Goal: Task Accomplishment & Management: Manage account settings

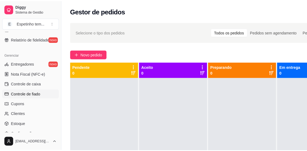
scroll to position [216, 0]
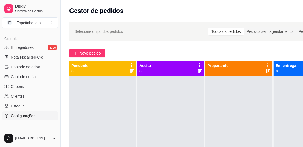
click at [25, 115] on span "Configurações" at bounding box center [23, 115] width 24 height 5
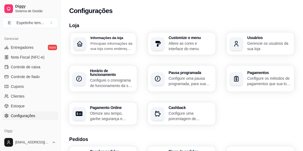
click at [112, 47] on p "Principais informações da sua loja como endereço, nome e mais" at bounding box center [111, 46] width 42 height 11
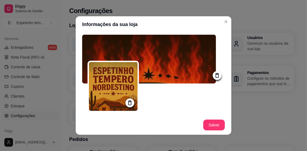
click at [127, 102] on icon at bounding box center [130, 103] width 6 height 6
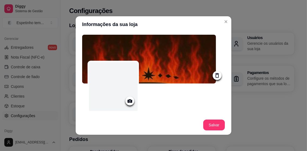
click at [214, 75] on icon at bounding box center [217, 75] width 6 height 6
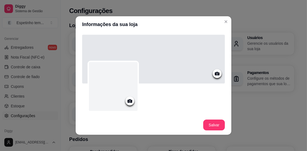
click at [128, 101] on icon at bounding box center [130, 101] width 5 height 4
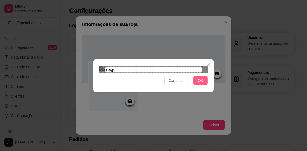
click at [200, 83] on span "OK" at bounding box center [200, 80] width 5 height 6
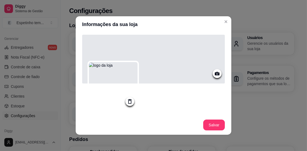
click at [215, 73] on icon at bounding box center [217, 74] width 5 height 4
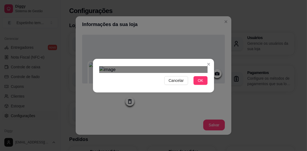
click at [160, 77] on div "Use the arrow keys to move the crop selection area" at bounding box center [158, 93] width 97 height 32
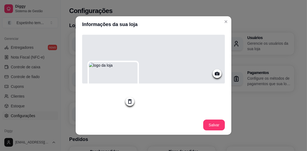
drag, startPoint x: 162, startPoint y: 51, endPoint x: 143, endPoint y: 44, distance: 20.8
click at [143, 44] on div at bounding box center [153, 59] width 143 height 49
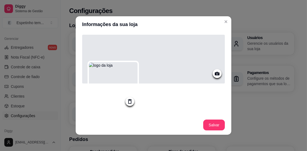
drag, startPoint x: 193, startPoint y: 59, endPoint x: 180, endPoint y: 63, distance: 13.4
click at [180, 63] on div at bounding box center [153, 59] width 143 height 49
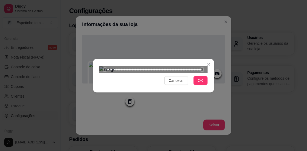
scroll to position [37, 0]
click at [198, 83] on span "OK" at bounding box center [200, 80] width 5 height 6
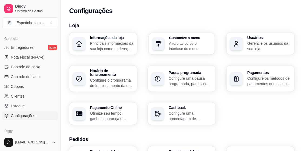
click at [190, 44] on p "Altere as cores e interface do menu" at bounding box center [190, 46] width 42 height 11
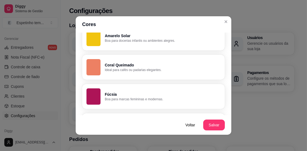
scroll to position [433, 0]
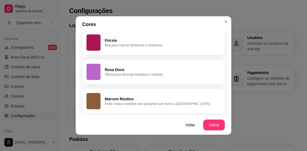
click at [122, 97] on p "Marrom Rústico" at bounding box center [163, 98] width 116 height 5
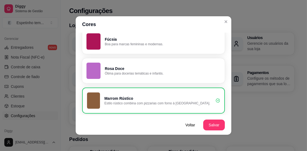
scroll to position [432, 0]
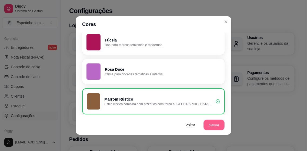
click at [213, 124] on button "Salvar" at bounding box center [214, 125] width 21 height 11
click at [216, 126] on button "Salvar" at bounding box center [214, 125] width 21 height 11
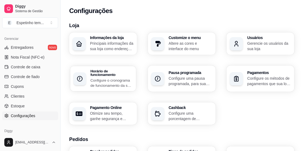
click at [121, 73] on div "Horário de funcionamento Configure o cronograma de funcionamento da sua loja" at bounding box center [111, 78] width 42 height 19
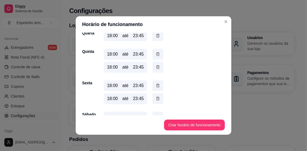
scroll to position [132, 0]
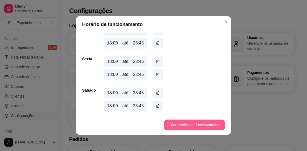
click at [198, 123] on button "Criar horário de funcionamento" at bounding box center [194, 124] width 61 height 11
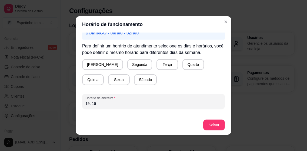
scroll to position [54, 0]
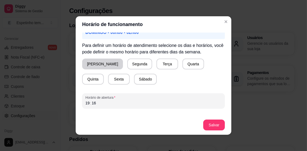
click at [97, 65] on button "[PERSON_NAME]" at bounding box center [102, 63] width 41 height 11
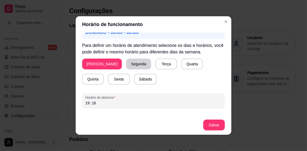
click at [126, 66] on button "Segunda" at bounding box center [138, 63] width 25 height 11
click at [104, 74] on button "Quinta" at bounding box center [93, 79] width 22 height 11
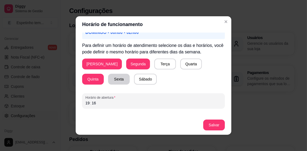
click at [108, 79] on button "Sexta" at bounding box center [119, 79] width 22 height 11
click at [134, 79] on button "Sábado" at bounding box center [145, 79] width 23 height 11
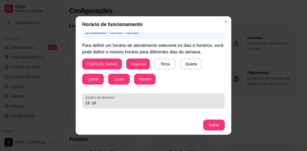
scroll to position [73, 0]
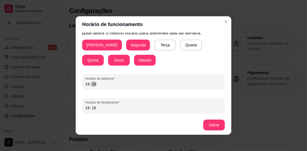
click at [136, 84] on div "19 : 16" at bounding box center [154, 84] width 136 height 6
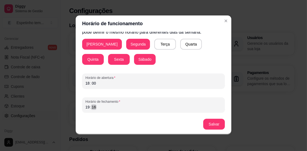
click at [126, 107] on div "19 : 16" at bounding box center [154, 107] width 136 height 6
click at [212, 123] on button "Salvar" at bounding box center [214, 124] width 21 height 11
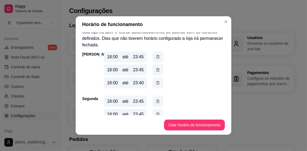
scroll to position [0, 0]
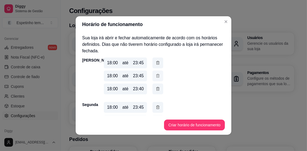
click at [156, 76] on icon "button" at bounding box center [158, 76] width 4 height 6
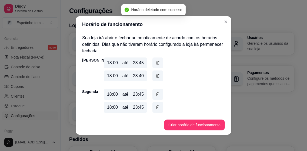
click at [156, 62] on icon "button" at bounding box center [158, 63] width 4 height 6
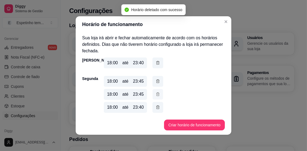
click at [156, 93] on icon "button" at bounding box center [157, 93] width 3 height 3
click at [156, 81] on icon "button" at bounding box center [158, 81] width 4 height 6
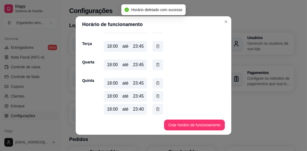
scroll to position [54, 0]
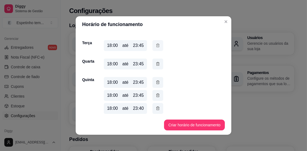
click at [156, 46] on icon "button" at bounding box center [158, 45] width 4 height 6
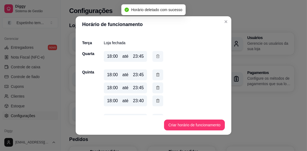
click at [157, 57] on icon "button" at bounding box center [158, 56] width 4 height 6
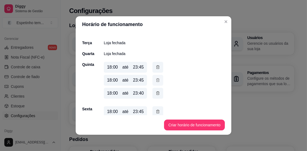
click at [157, 79] on icon "button" at bounding box center [158, 80] width 4 height 6
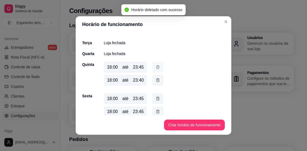
click at [156, 66] on icon "button" at bounding box center [158, 67] width 4 height 6
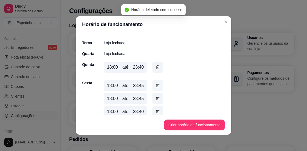
click at [156, 85] on icon "button" at bounding box center [158, 86] width 4 height 6
click at [156, 83] on icon "button" at bounding box center [158, 86] width 4 height 6
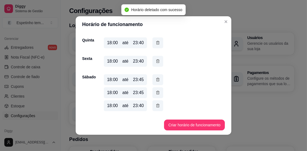
scroll to position [1, 0]
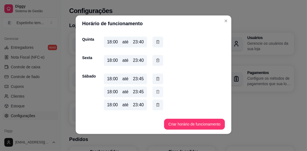
click at [156, 91] on icon "button" at bounding box center [158, 92] width 4 height 6
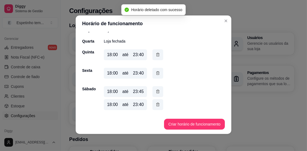
scroll to position [65, 0]
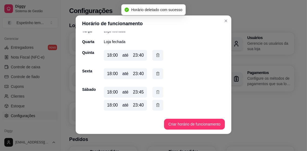
click at [157, 91] on icon "button" at bounding box center [158, 92] width 4 height 6
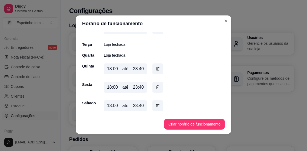
scroll to position [52, 0]
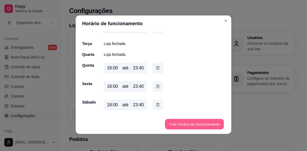
click at [198, 123] on button "Criar horário de funcionamento" at bounding box center [194, 124] width 59 height 11
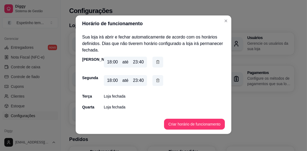
scroll to position [0, 0]
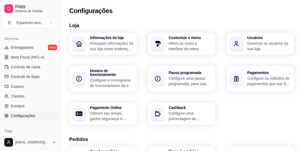
click at [109, 77] on p "Configure o cronograma de funcionamento da sua loja" at bounding box center [112, 82] width 44 height 11
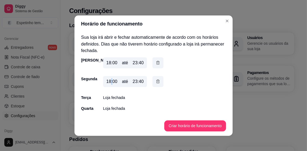
click at [109, 74] on div "Domingo 18:00 até 23:40 Segunda 18:00 até 23:40 Terça Loja fechada Quarta Loja …" at bounding box center [153, 112] width 145 height 110
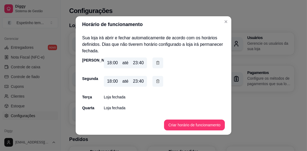
click at [189, 81] on div "Segunda 18:00 até 23:40" at bounding box center [153, 82] width 143 height 13
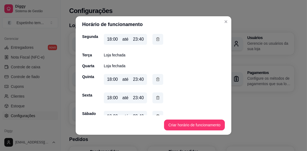
scroll to position [52, 0]
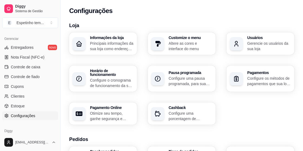
click at [187, 75] on p "Configure uma pausa programada, para sua loja fechar em um período específico" at bounding box center [191, 80] width 44 height 11
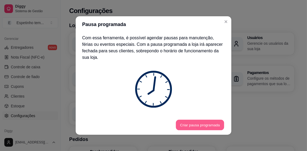
click at [197, 125] on button "Criar pausa programada" at bounding box center [200, 125] width 48 height 11
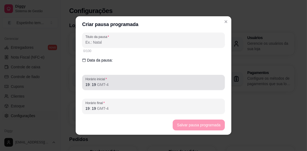
scroll to position [2, 0]
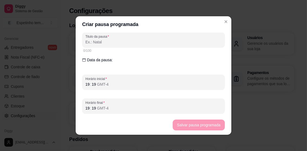
click at [110, 41] on input "Titulo da pausa" at bounding box center [154, 41] width 136 height 5
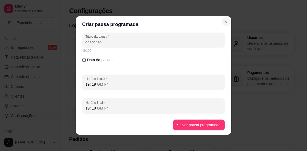
type input "descanso"
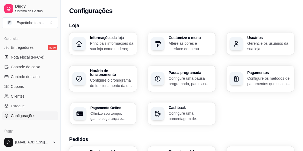
click at [114, 111] on p "Otimize seu tempo, ganhe segurança e praticidade" at bounding box center [111, 115] width 42 height 11
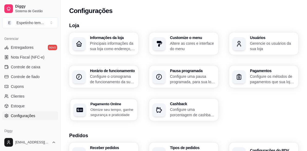
select select "4.98"
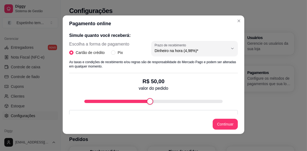
scroll to position [81, 0]
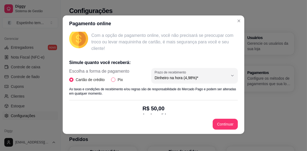
click at [112, 78] on input "Pix" at bounding box center [113, 79] width 4 height 4
radio input "true"
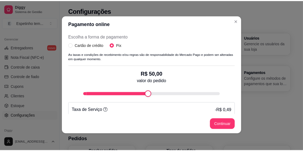
scroll to position [108, 0]
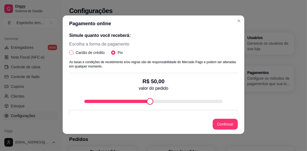
click at [71, 51] on input "Cartão de crédito" at bounding box center [71, 52] width 4 height 4
radio input "true"
radio input "false"
select select "4.98"
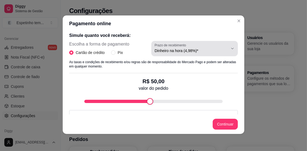
click at [231, 47] on icon "button" at bounding box center [233, 48] width 4 height 4
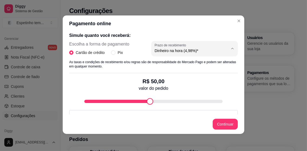
click at [207, 64] on span "Dinheiro na hora (4,98%)*" at bounding box center [186, 62] width 70 height 5
select select
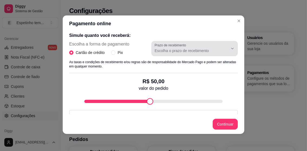
click at [231, 46] on icon "button" at bounding box center [233, 48] width 4 height 4
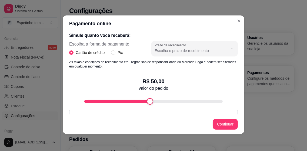
click at [183, 62] on span "Dinheiro na hora (4,98%)*" at bounding box center [186, 62] width 70 height 5
type input "4.98"
select select "4.98"
click at [135, 100] on div "fee-calculator" at bounding box center [153, 101] width 139 height 3
type input "23"
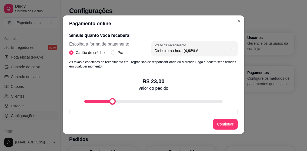
click at [107, 100] on div "fee-calculator" at bounding box center [153, 101] width 139 height 3
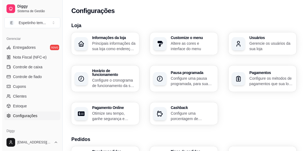
scroll to position [27, 0]
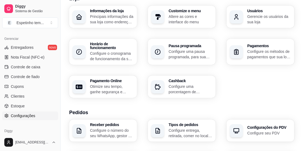
click at [269, 49] on p "Configure os métodos de pagamentos que sua loja aceita" at bounding box center [270, 54] width 44 height 11
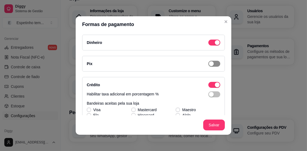
click at [213, 63] on span "button" at bounding box center [215, 64] width 12 height 6
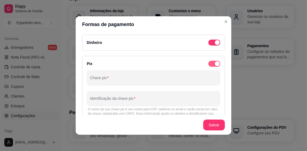
click at [209, 63] on span "button" at bounding box center [215, 64] width 12 height 6
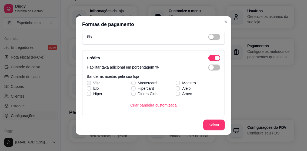
click at [87, 82] on icon at bounding box center [88, 83] width 3 height 2
click at [87, 84] on input "Visa" at bounding box center [89, 86] width 4 height 4
checkbox input "true"
click at [87, 87] on icon at bounding box center [88, 88] width 3 height 2
click at [87, 89] on input "Elo" at bounding box center [89, 91] width 4 height 4
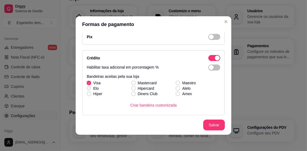
checkbox input "true"
click at [87, 93] on icon at bounding box center [88, 94] width 3 height 2
click at [87, 95] on input "Hiper" at bounding box center [89, 97] width 4 height 4
checkbox input "true"
click at [131, 94] on span at bounding box center [133, 93] width 4 height 4
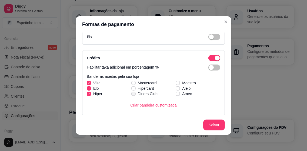
click at [131, 95] on input "Diners Club" at bounding box center [133, 97] width 4 height 4
checkbox input "true"
click at [132, 87] on icon at bounding box center [133, 88] width 3 height 2
click at [131, 89] on input "Hipercard" at bounding box center [133, 91] width 4 height 4
checkbox input "true"
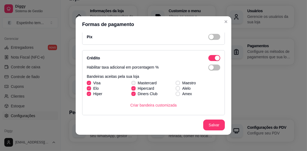
click at [132, 82] on icon at bounding box center [133, 83] width 3 height 2
click at [131, 84] on input "Mastercard" at bounding box center [133, 86] width 4 height 4
checkbox input "true"
click at [176, 87] on icon at bounding box center [177, 88] width 3 height 2
click at [176, 89] on input "Alelo" at bounding box center [178, 91] width 4 height 4
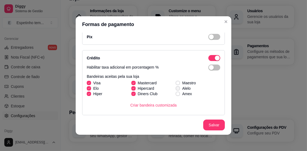
checkbox input "true"
click at [176, 82] on icon at bounding box center [177, 83] width 3 height 2
click at [176, 84] on input "Maestro" at bounding box center [178, 86] width 4 height 4
checkbox input "true"
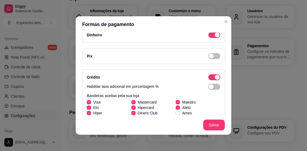
scroll to position [0, 0]
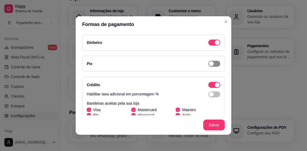
click at [213, 63] on span "button" at bounding box center [215, 64] width 12 height 6
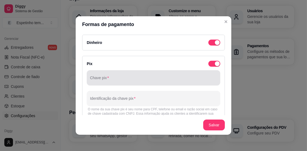
click at [128, 80] on input "Chave pix" at bounding box center [153, 79] width 127 height 5
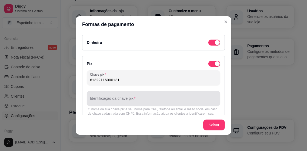
type input "61322116000131"
click at [141, 100] on input "Identificação da chave pix" at bounding box center [153, 100] width 127 height 5
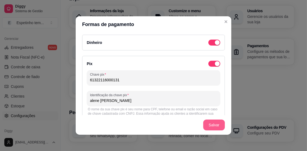
type input "alene [PERSON_NAME]"
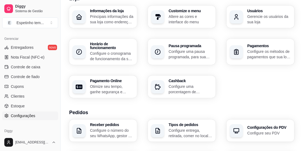
click at [257, 45] on h3 "Pagamentos" at bounding box center [270, 46] width 44 height 4
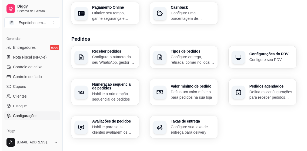
scroll to position [108, 0]
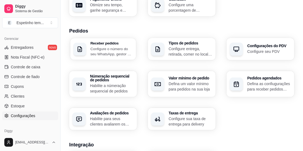
click at [116, 46] on p "Configure o número do seu WhatsApp, gestor de pedidos e outros" at bounding box center [111, 51] width 42 height 11
click at [114, 77] on h3 "Númeração sequencial de pedidos" at bounding box center [111, 77] width 42 height 7
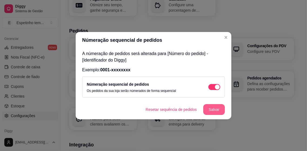
click at [214, 109] on button "Salvar" at bounding box center [214, 109] width 22 height 11
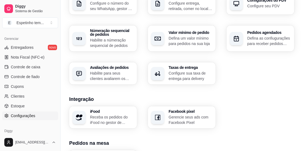
scroll to position [129, 0]
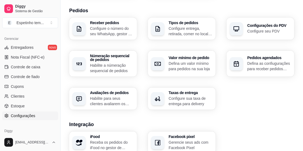
click at [201, 92] on div "Taxas de entrega Configure sua taxa de entrega para delivery" at bounding box center [191, 99] width 44 height 16
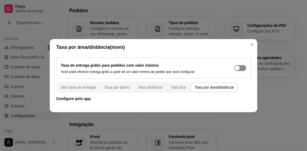
click at [240, 66] on span "button" at bounding box center [241, 68] width 12 height 6
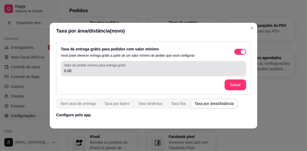
click at [95, 70] on input "0,00" at bounding box center [153, 70] width 179 height 5
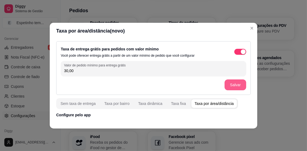
type input "30,00"
click at [237, 84] on button "Salvar" at bounding box center [236, 84] width 22 height 11
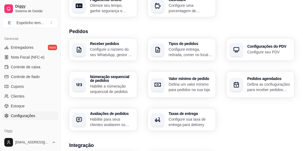
scroll to position [101, 0]
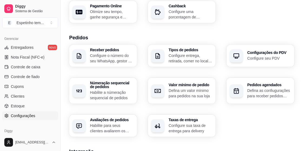
click at [186, 83] on div "Valor mínimo de pedido Defina um valor mínimo para pedidos na sua loja" at bounding box center [191, 91] width 44 height 16
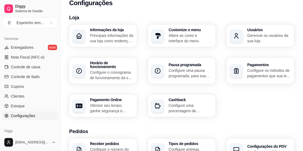
scroll to position [0, 0]
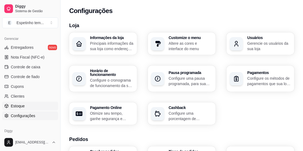
click at [21, 103] on span "Estoque" at bounding box center [18, 105] width 14 height 5
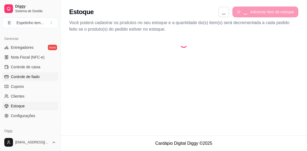
select select "QUANTITY_ORDER"
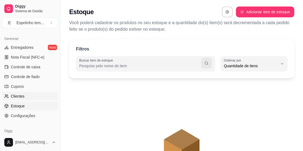
click at [17, 94] on span "Clientes" at bounding box center [18, 95] width 14 height 5
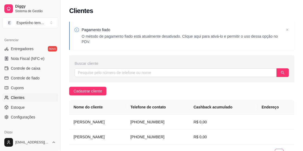
scroll to position [211, 0]
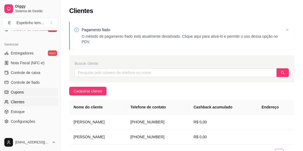
click at [19, 90] on span "Cupons" at bounding box center [17, 91] width 13 height 5
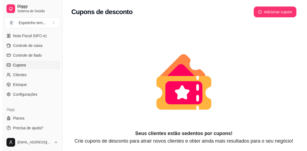
scroll to position [211, 0]
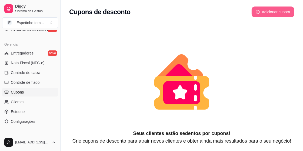
click at [273, 11] on button "Adicionar cupom" at bounding box center [273, 11] width 43 height 11
select select "FIXED_VALUE"
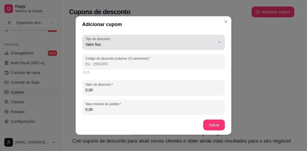
click at [218, 41] on icon "button" at bounding box center [220, 42] width 4 height 4
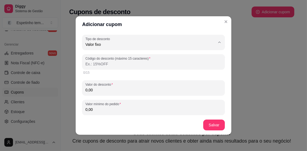
click at [105, 75] on span "Frete grátis" at bounding box center [147, 74] width 120 height 5
type input "FREE_DELIVERY_FEE"
select select "FREE_DELIVERY_FEE"
type input "FRETEGRATIS"
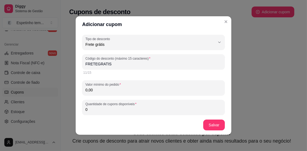
click at [117, 91] on input "0,00" at bounding box center [154, 89] width 136 height 5
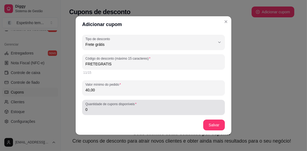
type input "40,00"
click at [196, 110] on input "0" at bounding box center [154, 109] width 136 height 5
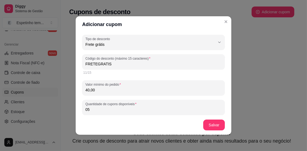
type input "0"
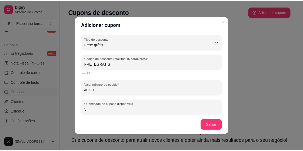
scroll to position [1, 0]
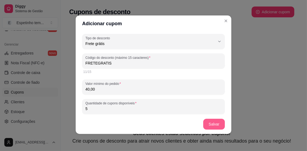
type input "5"
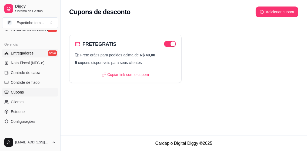
click at [25, 51] on span "Entregadores" at bounding box center [22, 52] width 23 height 5
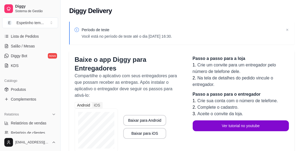
scroll to position [75, 0]
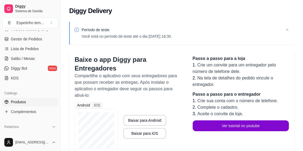
click at [31, 101] on link "Produtos" at bounding box center [30, 101] width 56 height 9
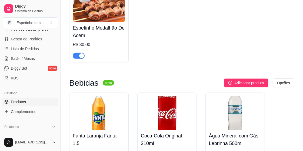
scroll to position [484, 0]
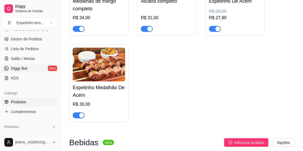
click at [24, 67] on span "Diggy Bot" at bounding box center [19, 67] width 17 height 5
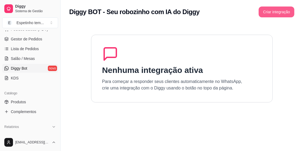
click at [276, 12] on button "Criar integração" at bounding box center [277, 11] width 36 height 11
click at [275, 11] on button "Criar integração" at bounding box center [276, 12] width 35 height 11
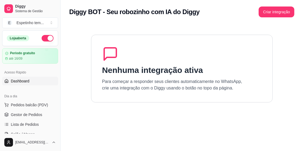
click at [24, 80] on span "Dashboard" at bounding box center [20, 80] width 19 height 5
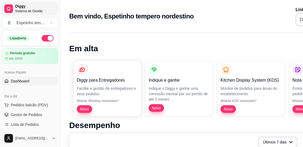
drag, startPoint x: 10, startPoint y: 10, endPoint x: 37, endPoint y: 4, distance: 27.6
click at [37, 4] on link "Diggy Sistema de Gestão" at bounding box center [30, 8] width 56 height 13
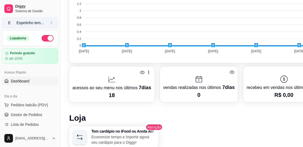
click at [9, 21] on span "E" at bounding box center [9, 22] width 5 height 5
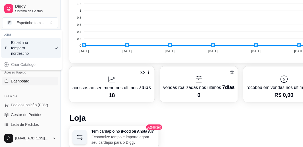
drag, startPoint x: 27, startPoint y: 49, endPoint x: 29, endPoint y: 46, distance: 3.6
click at [29, 46] on div "Espetinho tempero nordestino" at bounding box center [23, 48] width 24 height 16
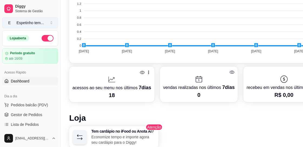
click at [9, 23] on span "E" at bounding box center [9, 22] width 5 height 5
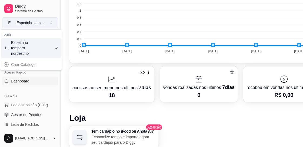
click at [9, 23] on span "E" at bounding box center [9, 22] width 5 height 5
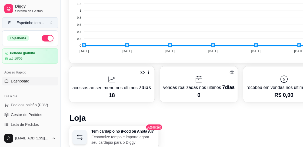
click at [9, 23] on span "E" at bounding box center [9, 22] width 5 height 5
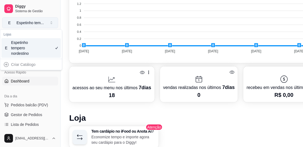
click at [9, 23] on span "E" at bounding box center [9, 22] width 5 height 5
